Goal: Task Accomplishment & Management: Use online tool/utility

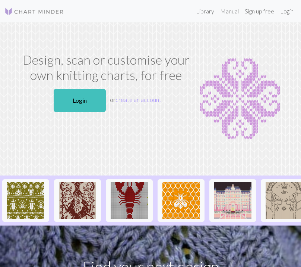
click at [285, 12] on link "Login" at bounding box center [286, 11] width 19 height 15
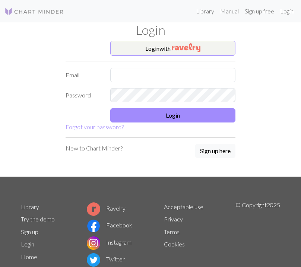
click at [199, 53] on button "Login with" at bounding box center [172, 48] width 125 height 15
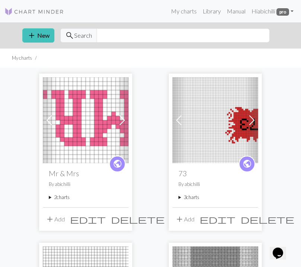
click at [66, 197] on summary "2 charts" at bounding box center [86, 197] width 74 height 7
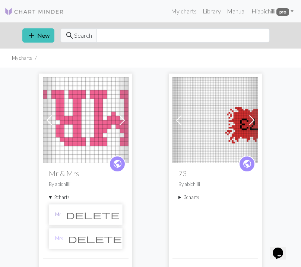
click at [59, 213] on link "Mr" at bounding box center [58, 214] width 6 height 7
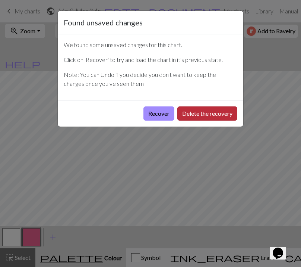
click at [192, 110] on button "Delete the recovery" at bounding box center [208, 113] width 60 height 14
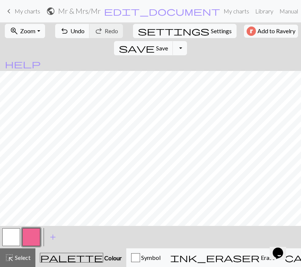
click at [15, 234] on button "button" at bounding box center [11, 237] width 18 height 18
click at [36, 236] on button "button" at bounding box center [31, 237] width 18 height 18
click at [13, 229] on button "button" at bounding box center [11, 237] width 18 height 18
click at [155, 43] on span "save" at bounding box center [137, 48] width 36 height 10
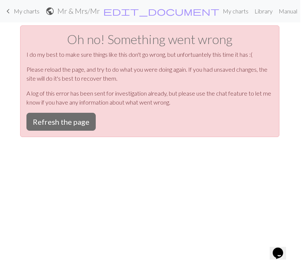
scroll to position [0, 0]
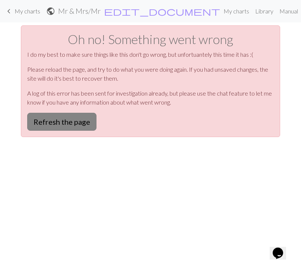
click at [60, 118] on button "Refresh the page" at bounding box center [61, 122] width 69 height 18
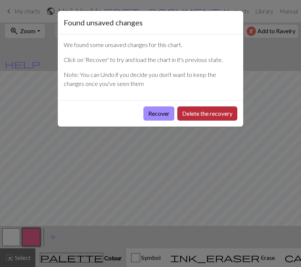
click at [211, 115] on button "Delete the recovery" at bounding box center [208, 113] width 60 height 14
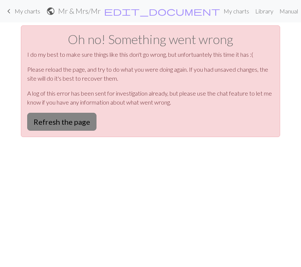
click at [83, 118] on button "Refresh the page" at bounding box center [61, 122] width 69 height 18
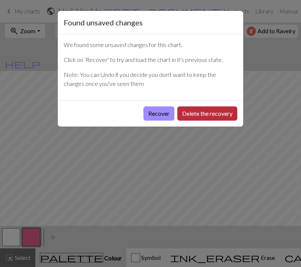
click at [190, 118] on button "Delete the recovery" at bounding box center [208, 113] width 60 height 14
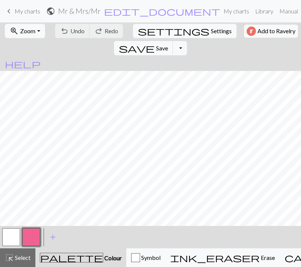
click at [101, 10] on h2 "Mr & Mrs / Mr" at bounding box center [79, 11] width 43 height 9
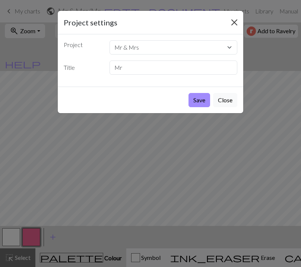
click at [236, 19] on button "Close" at bounding box center [235, 22] width 12 height 12
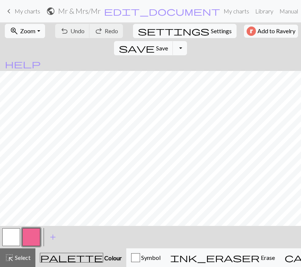
click at [27, 11] on span "My charts" at bounding box center [28, 10] width 26 height 7
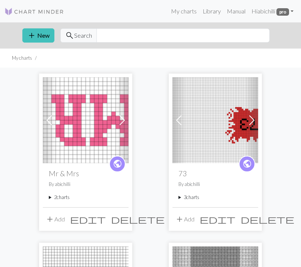
click at [60, 197] on summary "2 charts" at bounding box center [86, 197] width 74 height 7
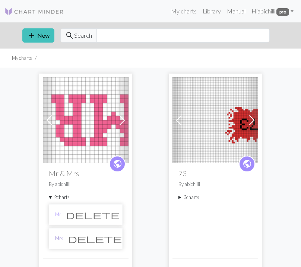
click at [57, 237] on link "Mrs" at bounding box center [59, 238] width 8 height 7
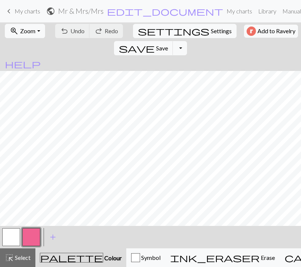
click at [40, 11] on span "My charts" at bounding box center [28, 10] width 26 height 7
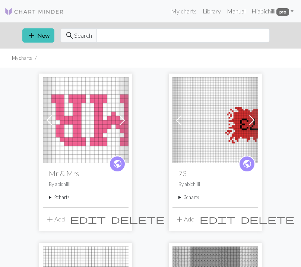
click at [65, 195] on summary "2 charts" at bounding box center [86, 197] width 74 height 7
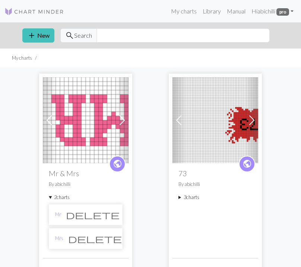
click at [55, 198] on summary "2 charts" at bounding box center [86, 197] width 74 height 7
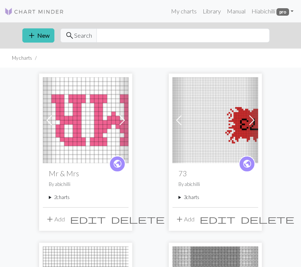
click at [57, 195] on summary "2 charts" at bounding box center [86, 197] width 74 height 7
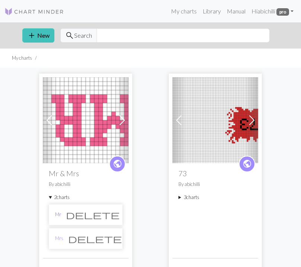
click at [56, 216] on link "Mr" at bounding box center [58, 214] width 6 height 7
